Goal: Book appointment/travel/reservation

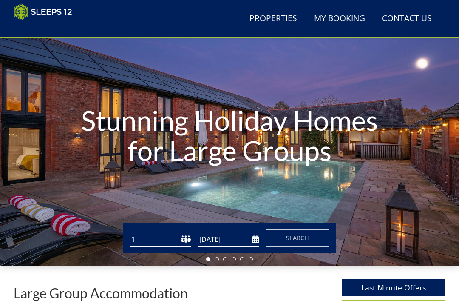
scroll to position [59, 0]
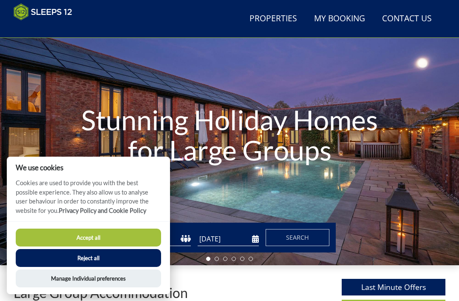
click at [142, 246] on button "Accept all" at bounding box center [88, 237] width 145 height 18
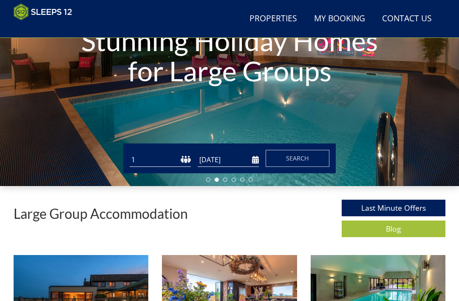
scroll to position [138, 0]
click at [301, 159] on span "Search" at bounding box center [297, 158] width 23 height 8
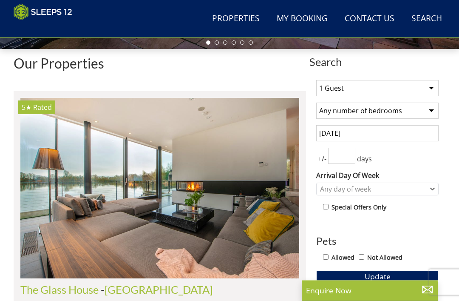
scroll to position [275, 0]
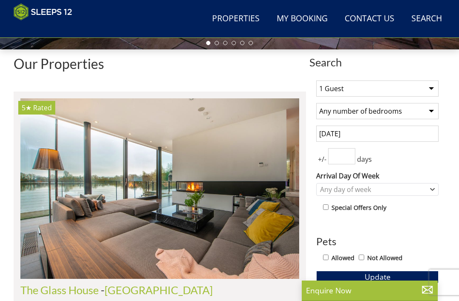
click at [436, 87] on select "1 Guest 2 Guests 3 Guests 4 Guests 5 Guests 6 Guests 7 Guests 8 Guests 9 Guests…" at bounding box center [377, 88] width 122 height 16
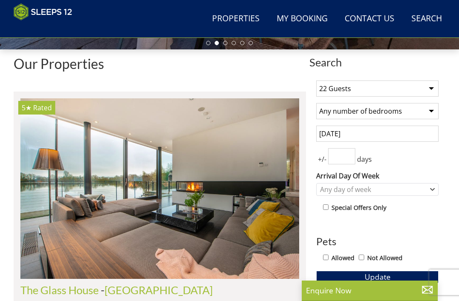
click at [439, 80] on select "1 Guest 2 Guests 3 Guests 4 Guests 5 Guests 6 Guests 7 Guests 8 Guests 9 Guests…" at bounding box center [377, 88] width 122 height 16
select select "20"
click at [435, 108] on select "Any number of bedrooms 4 Bedrooms 5 Bedrooms 6 Bedrooms 7 Bedrooms 8 Bedrooms 9…" at bounding box center [377, 111] width 122 height 16
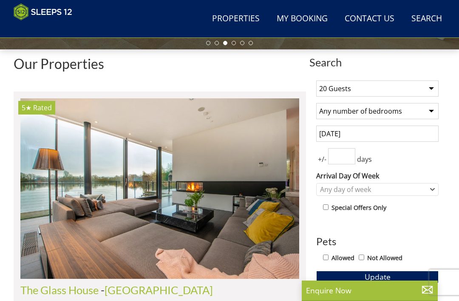
select select "10"
click at [380, 136] on input "[DATE]" at bounding box center [377, 133] width 122 height 16
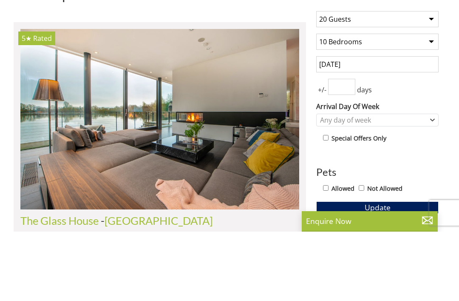
scroll to position [344, 0]
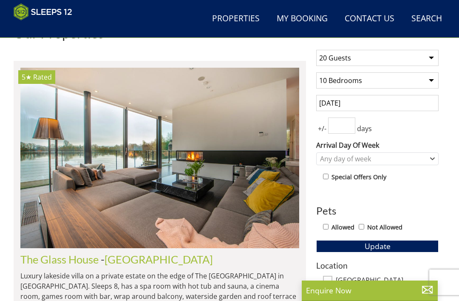
click at [369, 108] on input "[DATE]" at bounding box center [377, 103] width 122 height 16
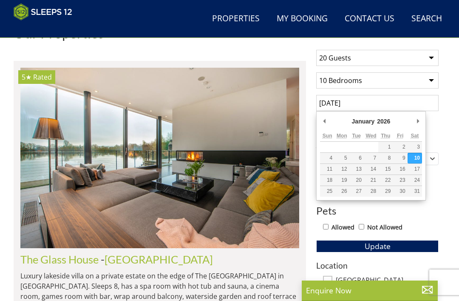
scroll to position [305, 0]
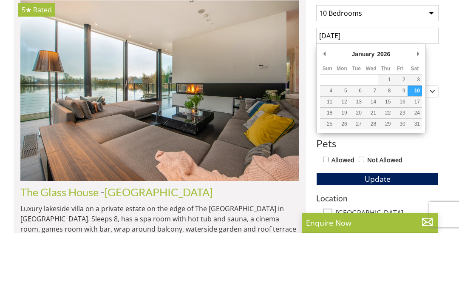
type input "[DATE]"
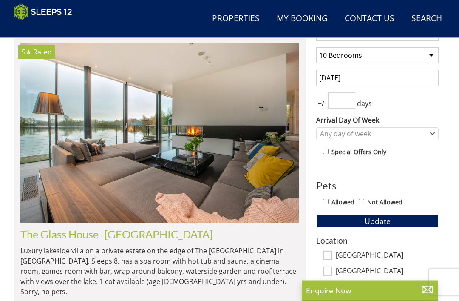
scroll to position [329, 0]
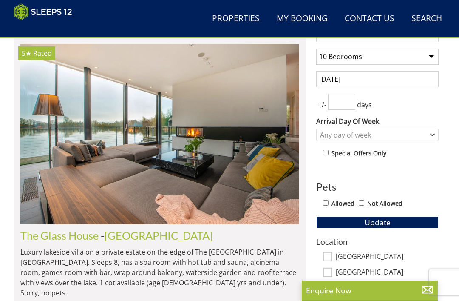
click at [349, 103] on input "number" at bounding box center [341, 102] width 27 height 16
type input "3"
click at [433, 138] on div "Any day of week" at bounding box center [377, 134] width 122 height 13
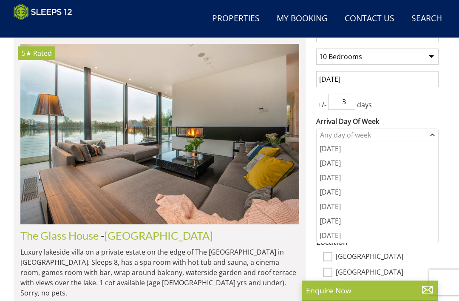
click at [334, 204] on div "[DATE]" at bounding box center [378, 206] width 122 height 14
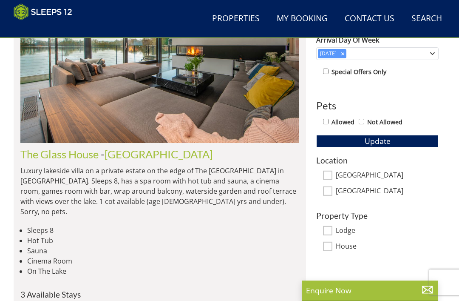
scroll to position [404, 0]
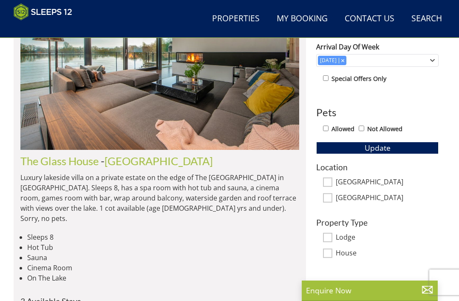
click at [418, 150] on button "Update" at bounding box center [377, 148] width 122 height 12
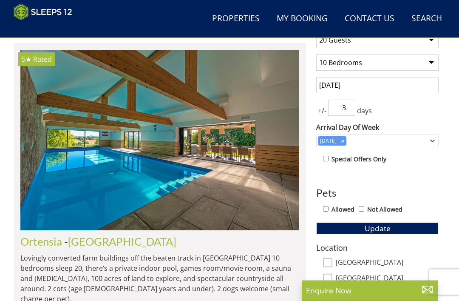
scroll to position [323, 0]
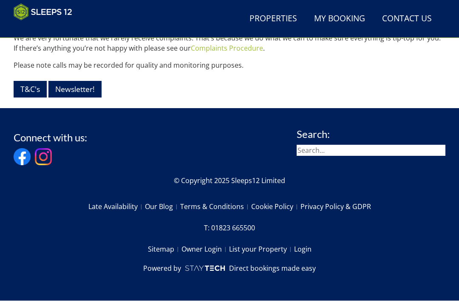
scroll to position [1020, 0]
